Goal: Use online tool/utility: Use online tool/utility

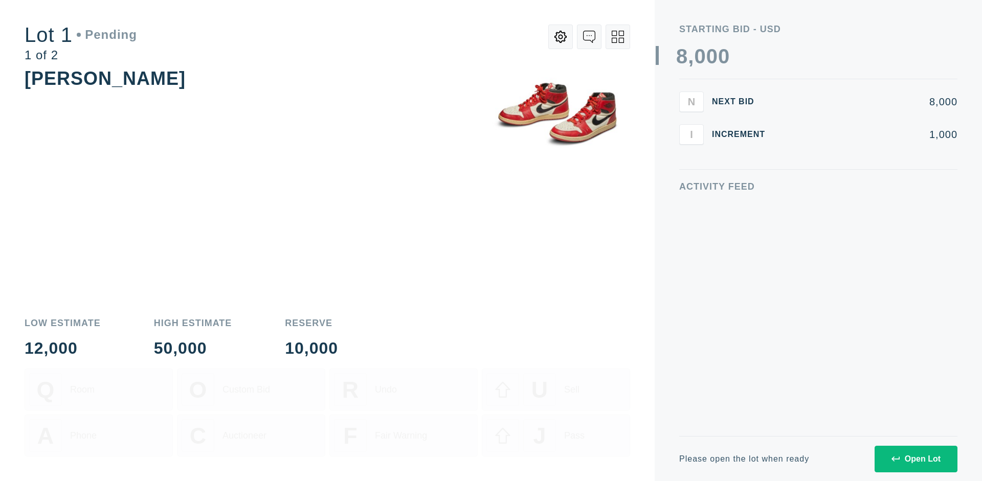
click at [916, 459] on div "Open Lot" at bounding box center [916, 459] width 49 height 9
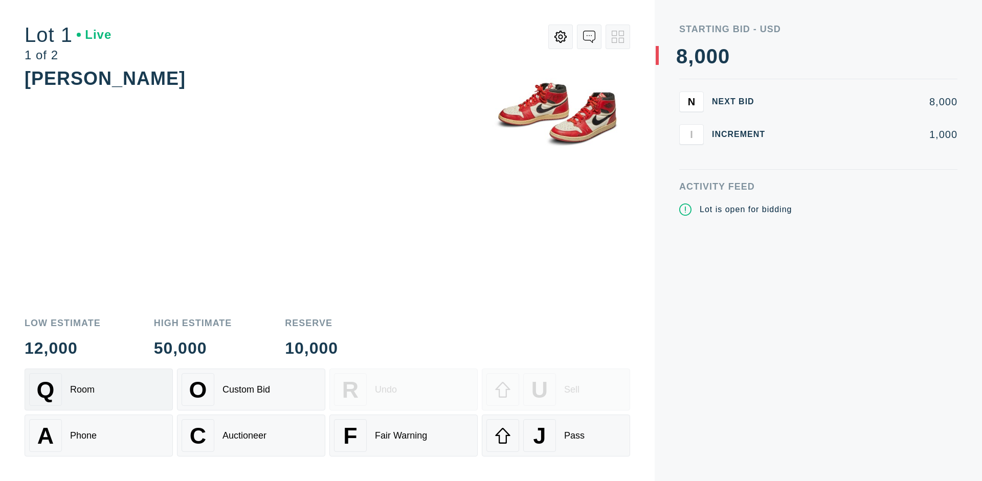
click at [99, 390] on div "Q Room" at bounding box center [98, 390] width 139 height 33
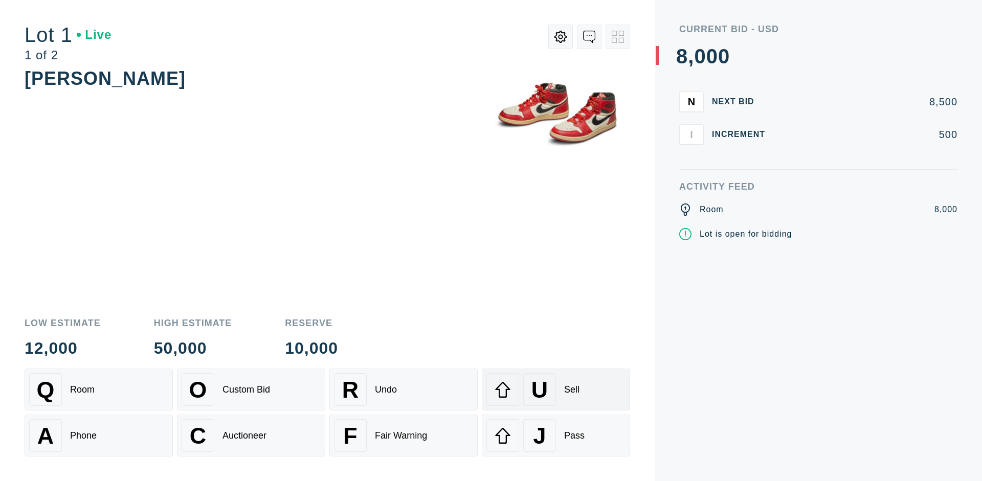
click at [556, 390] on div "U Sell" at bounding box center [556, 390] width 139 height 33
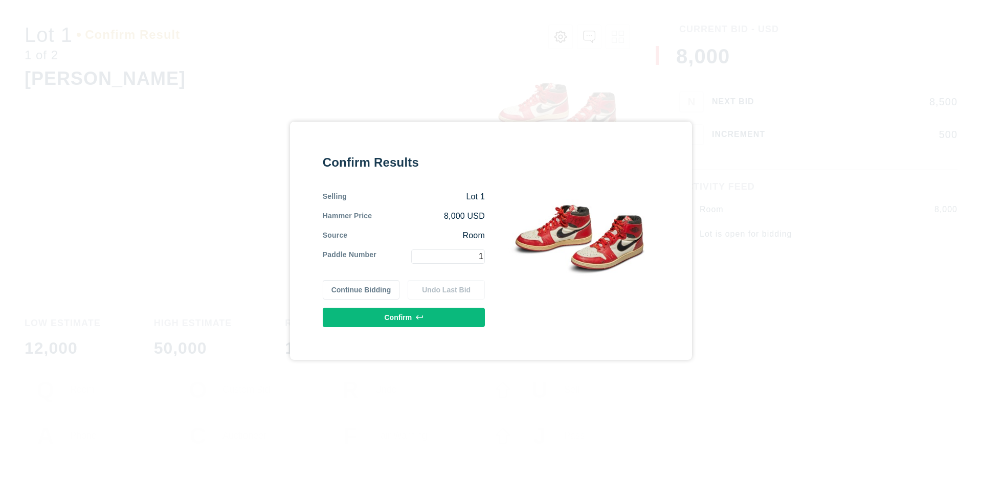
type input "1"
click at [404, 317] on button "Confirm" at bounding box center [404, 317] width 162 height 19
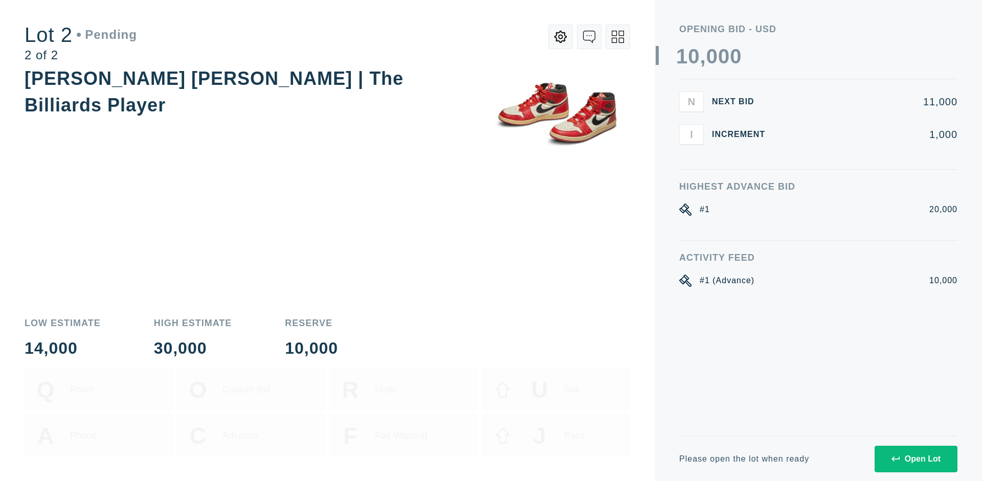
click at [916, 459] on div "Open Lot" at bounding box center [916, 459] width 49 height 9
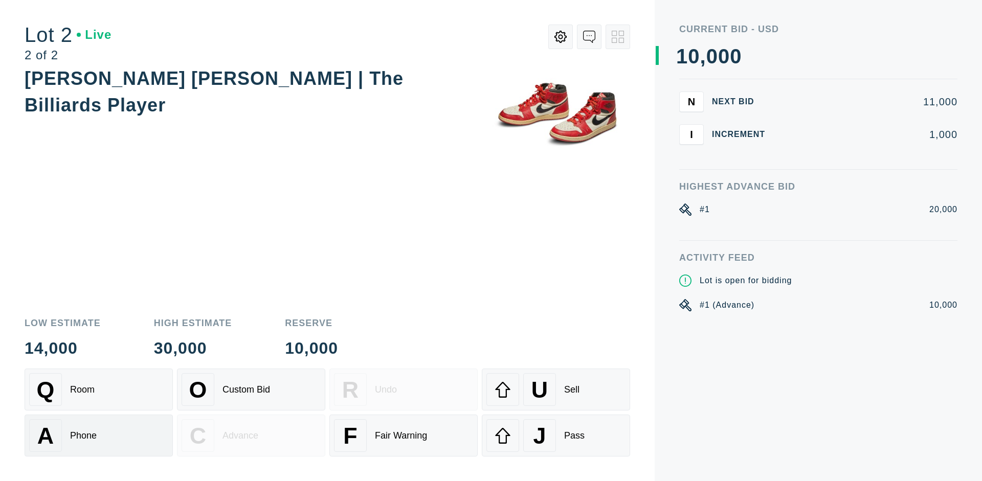
click at [99, 436] on div "A Phone" at bounding box center [98, 436] width 139 height 33
